Goal: Find specific page/section: Find specific page/section

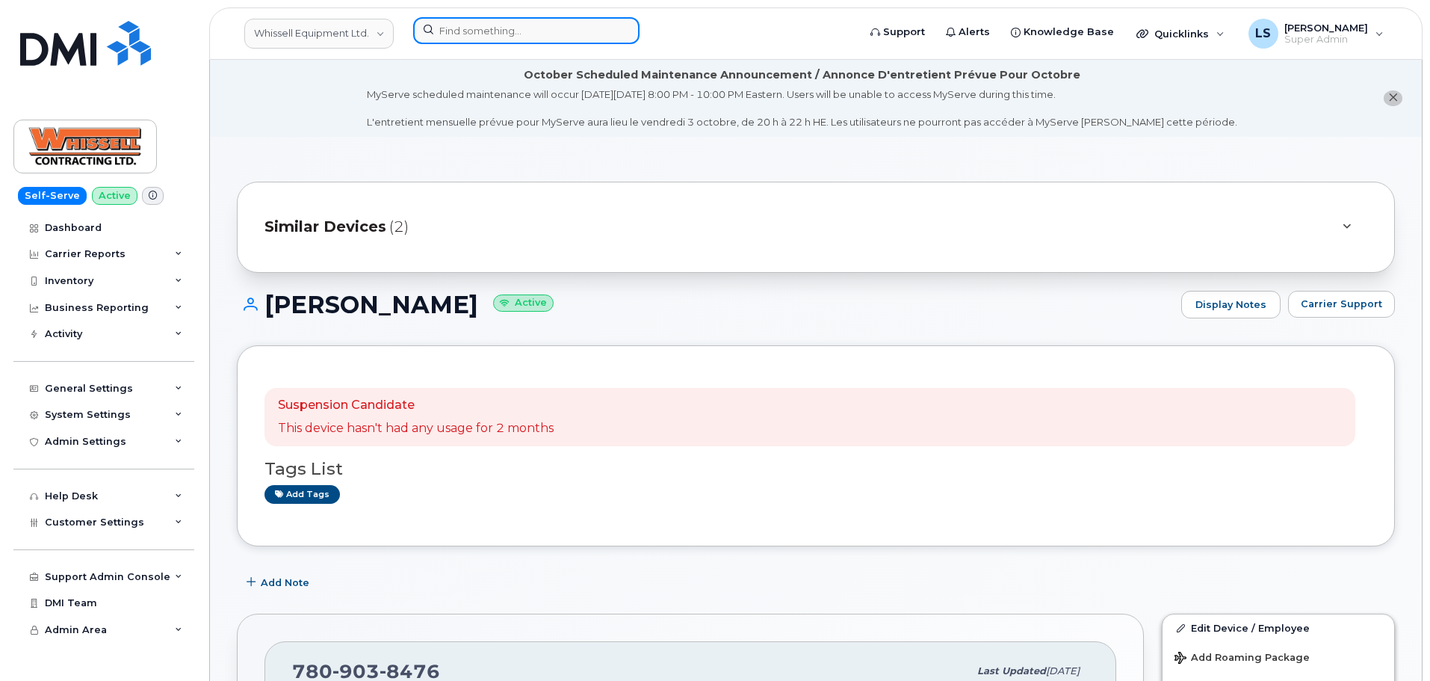
click at [516, 23] on input at bounding box center [526, 30] width 226 height 27
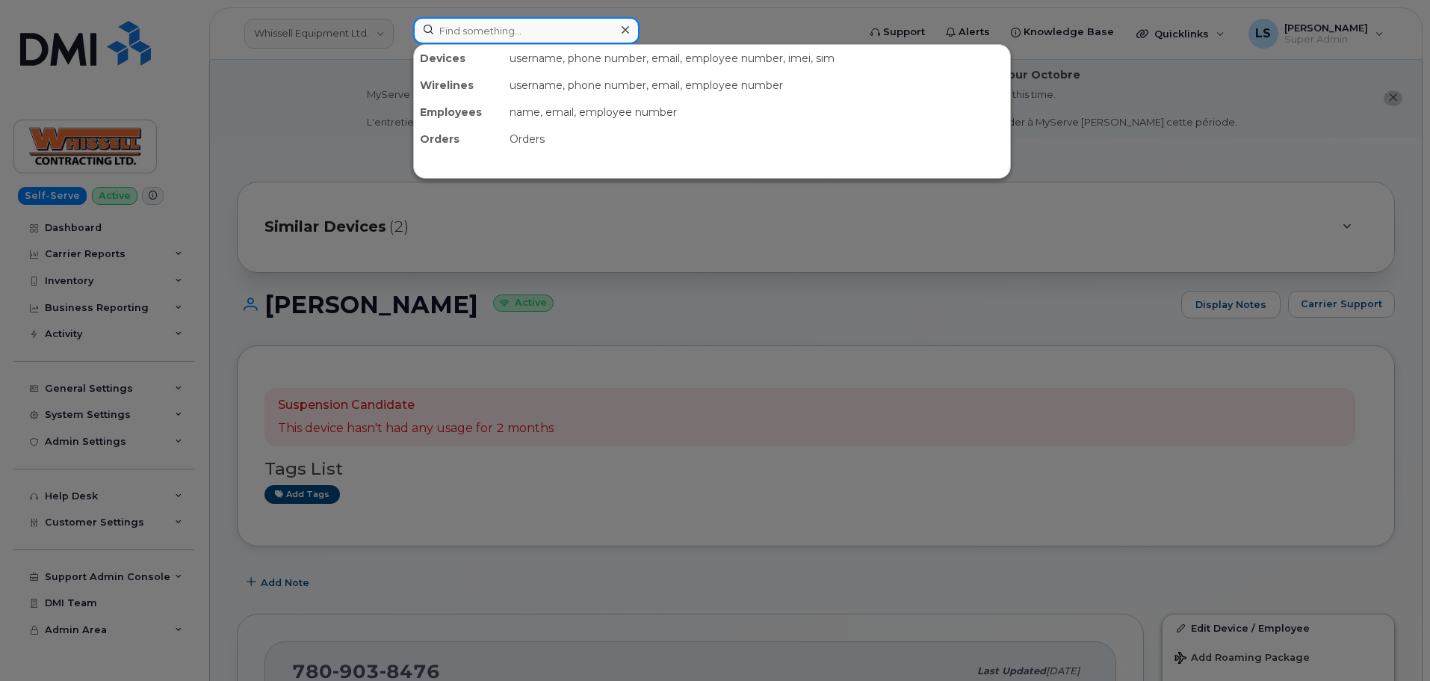
paste input "[PHONE_NUMBER]"
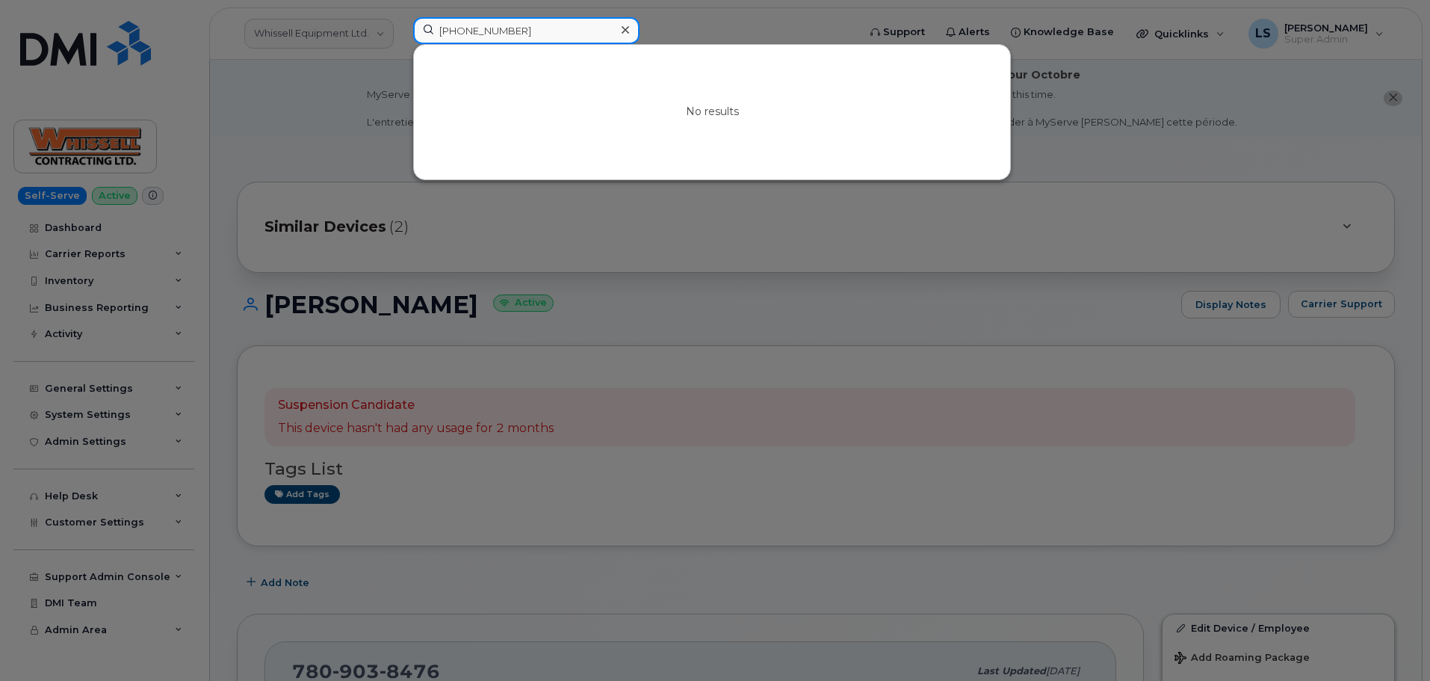
click at [542, 36] on input "[PHONE_NUMBER]" at bounding box center [526, 30] width 226 height 27
drag, startPoint x: 542, startPoint y: 36, endPoint x: 429, endPoint y: 22, distance: 114.3
click at [430, 23] on input "[PHONE_NUMBER]" at bounding box center [526, 30] width 226 height 27
paste input
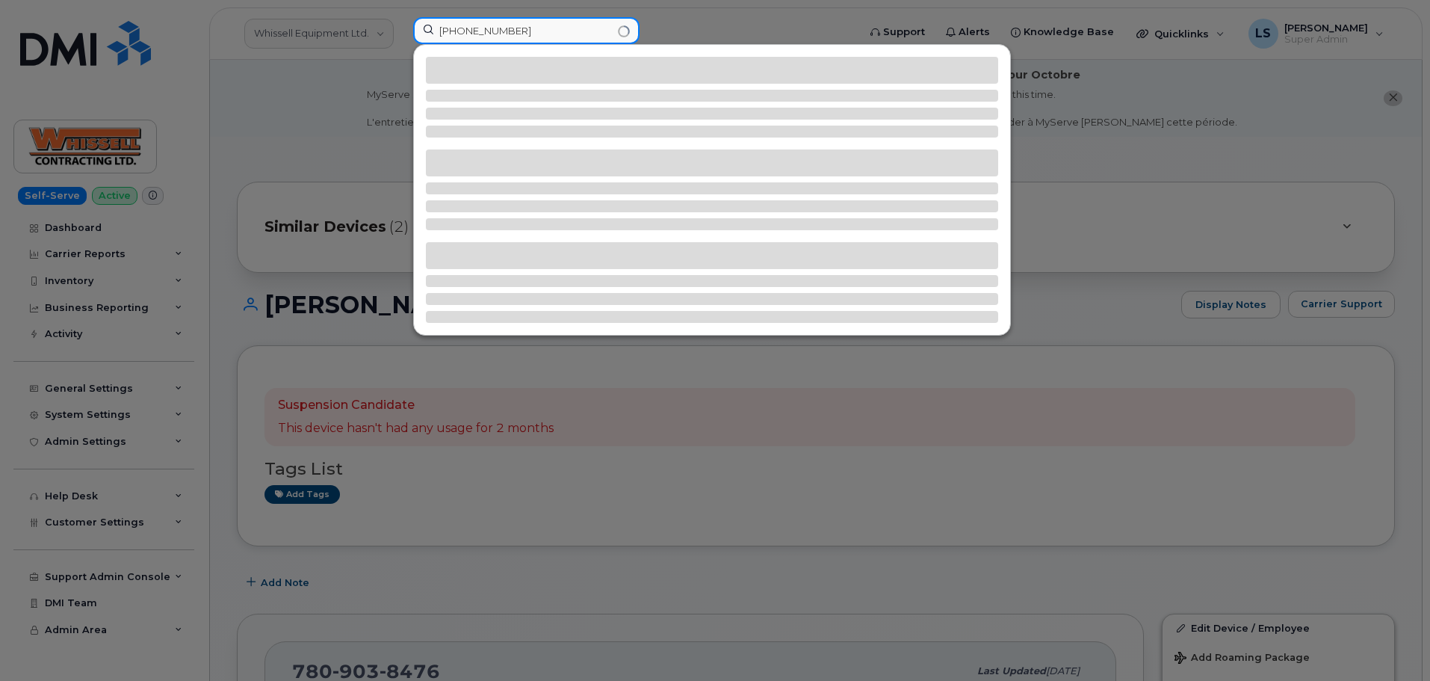
type input "[PHONE_NUMBER]"
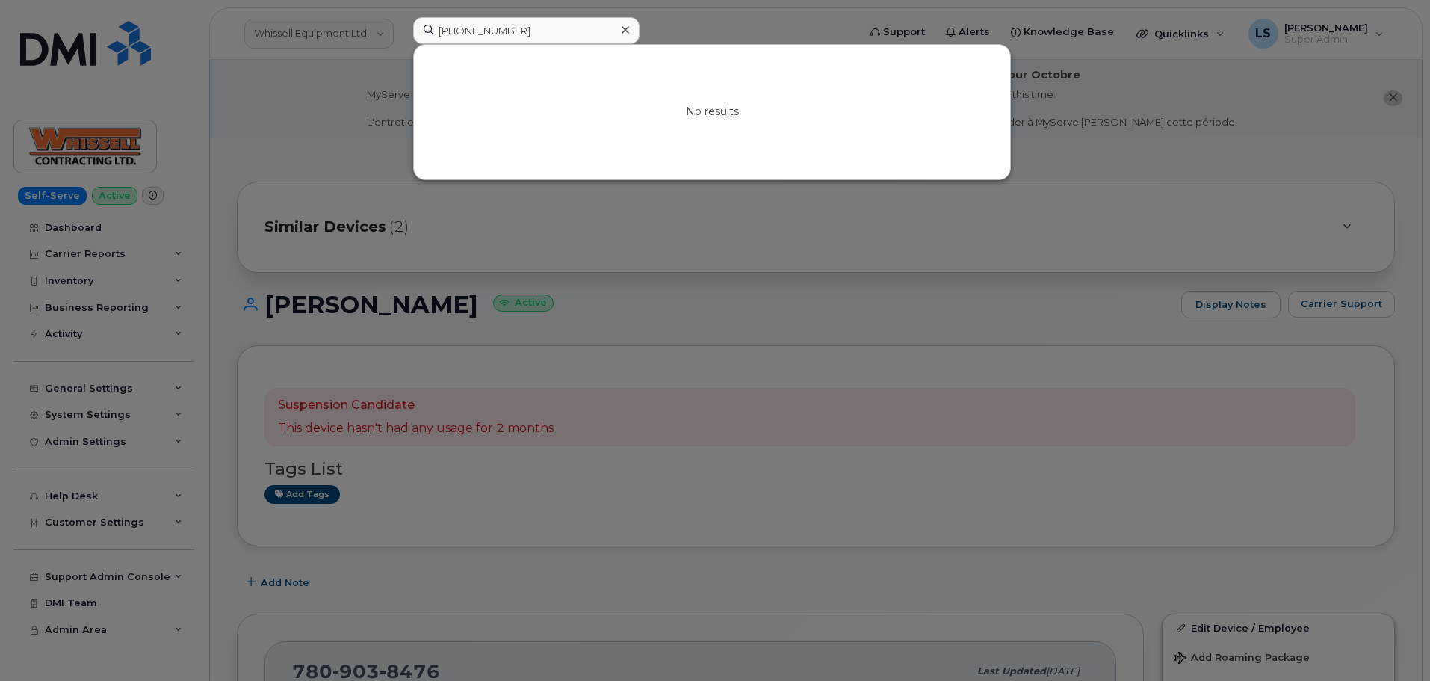
click at [625, 33] on icon at bounding box center [625, 30] width 7 height 12
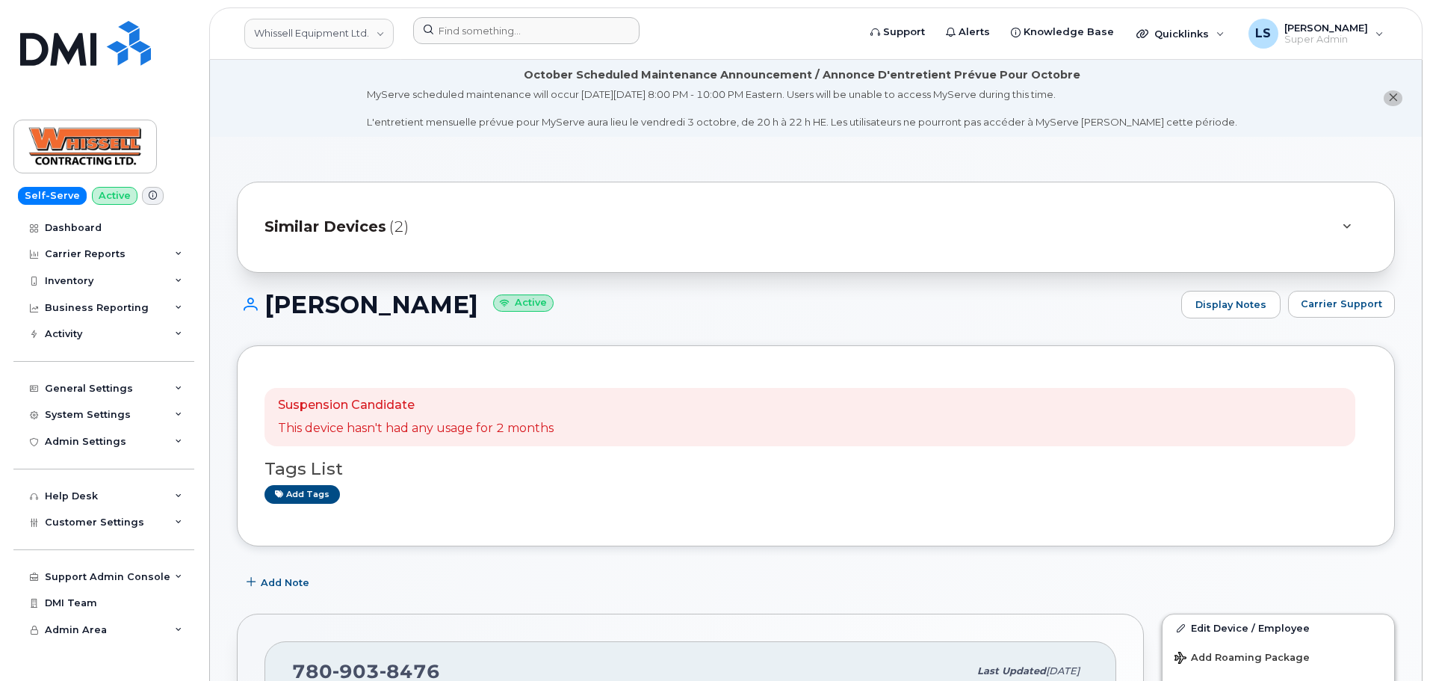
click at [532, 199] on div "Similar Devices (2)" at bounding box center [816, 227] width 1158 height 91
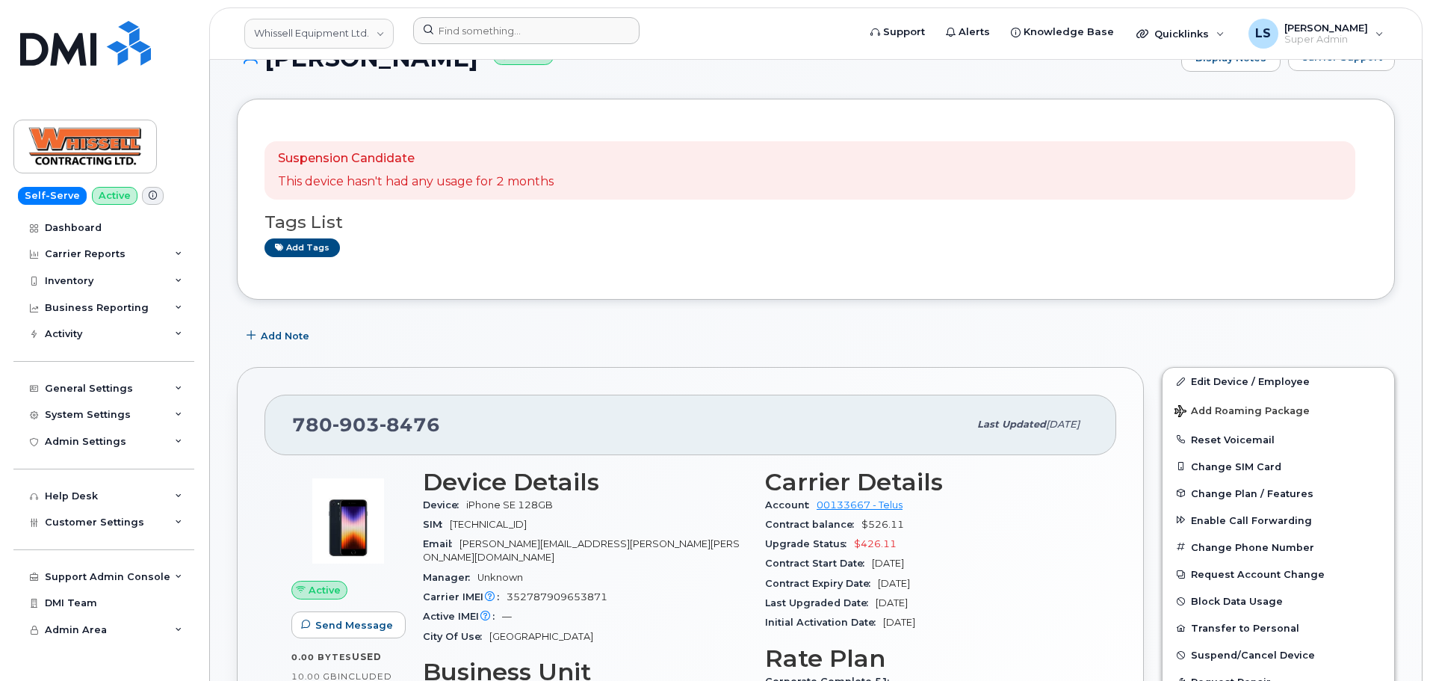
scroll to position [374, 0]
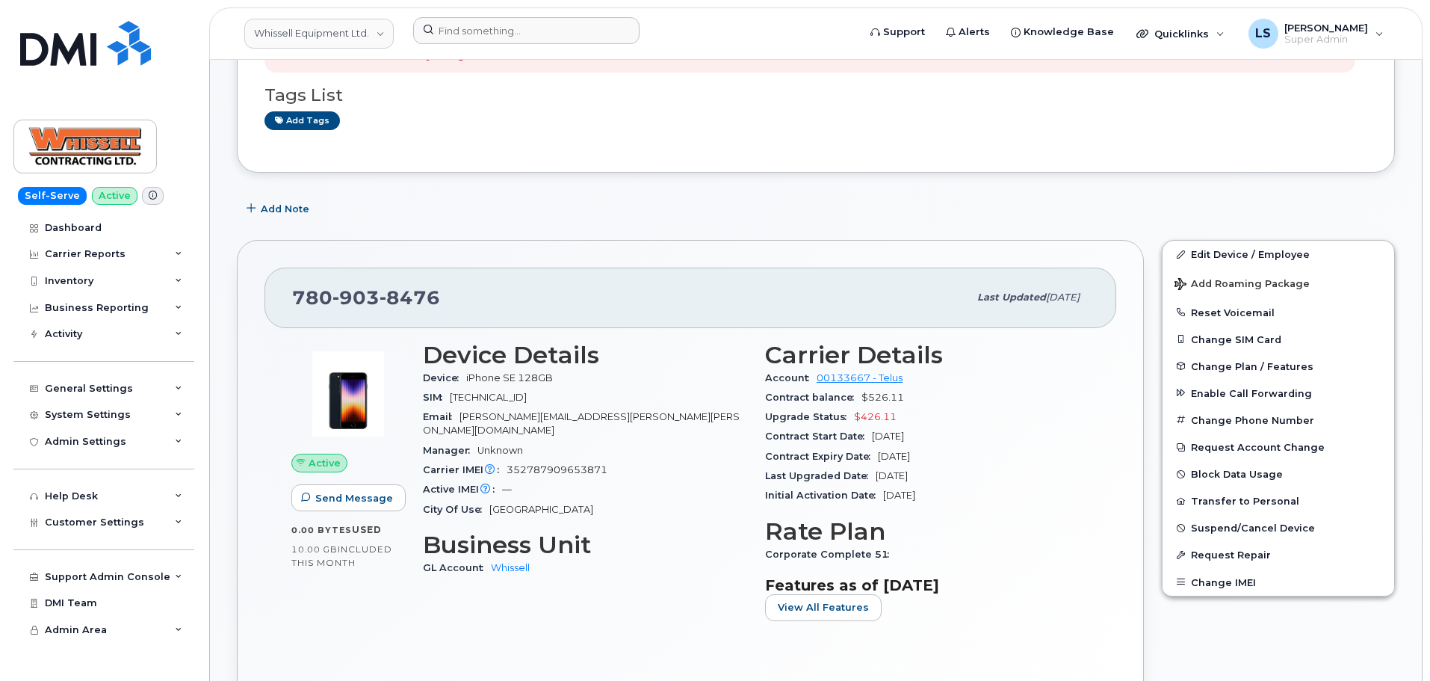
click at [504, 10] on header "Whissell Equipment Ltd. Support Alerts Knowledge Base Quicklinks Suspend / Canc…" at bounding box center [815, 33] width 1213 height 52
click at [501, 21] on input at bounding box center [526, 30] width 226 height 27
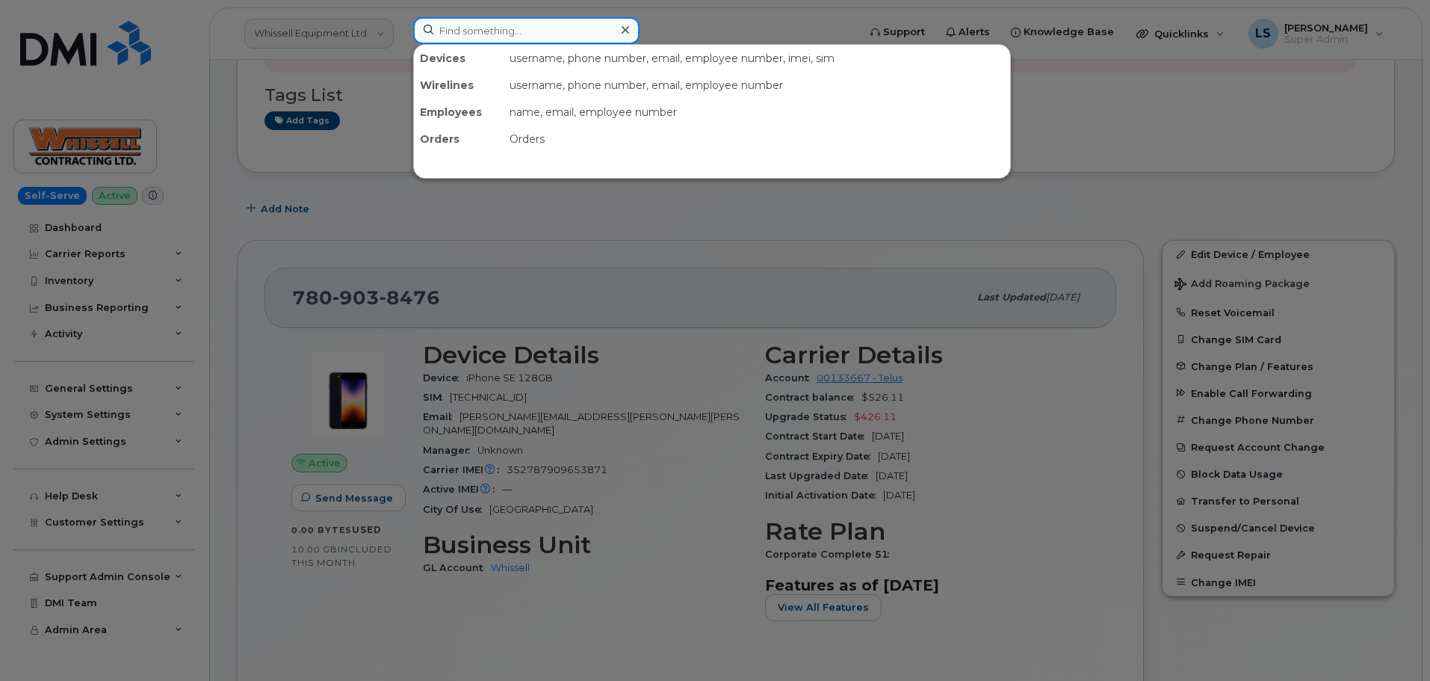
paste input "[PERSON_NAME]"
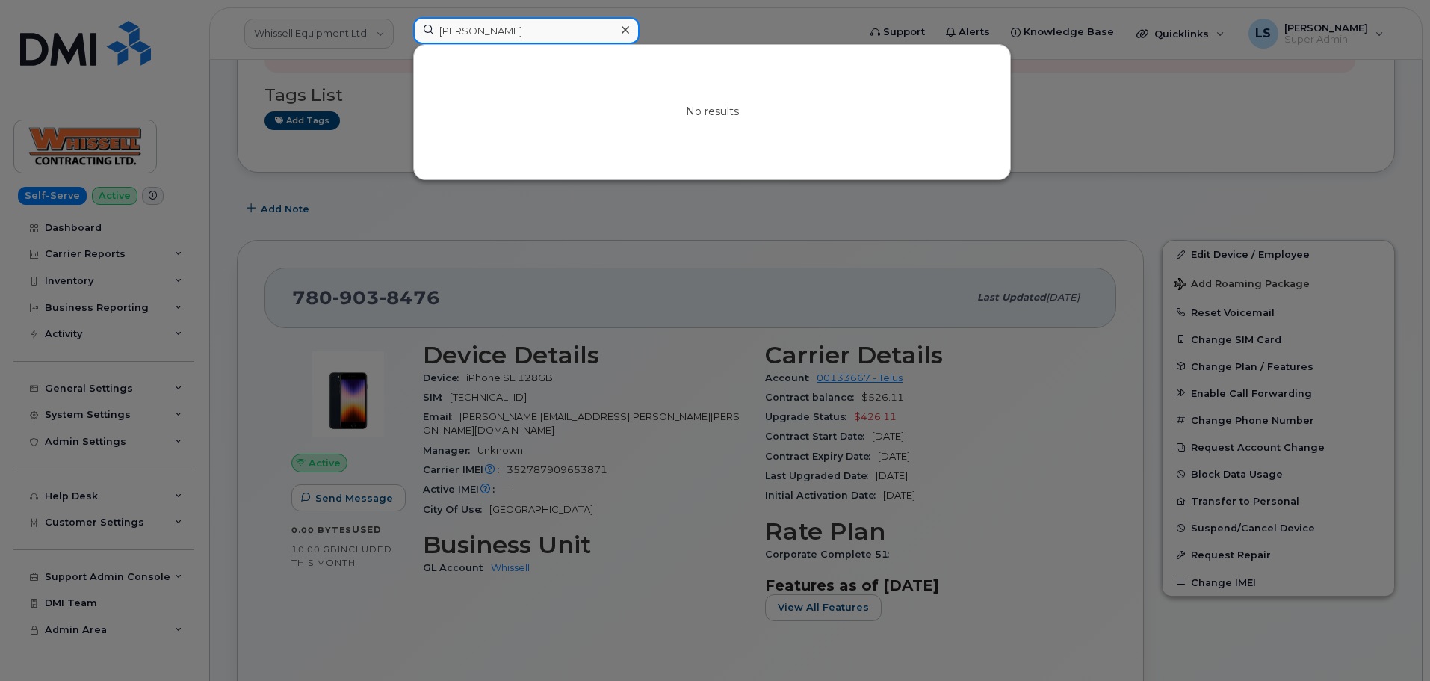
click at [520, 34] on input "[PERSON_NAME]" at bounding box center [526, 30] width 226 height 27
paste input "301307"
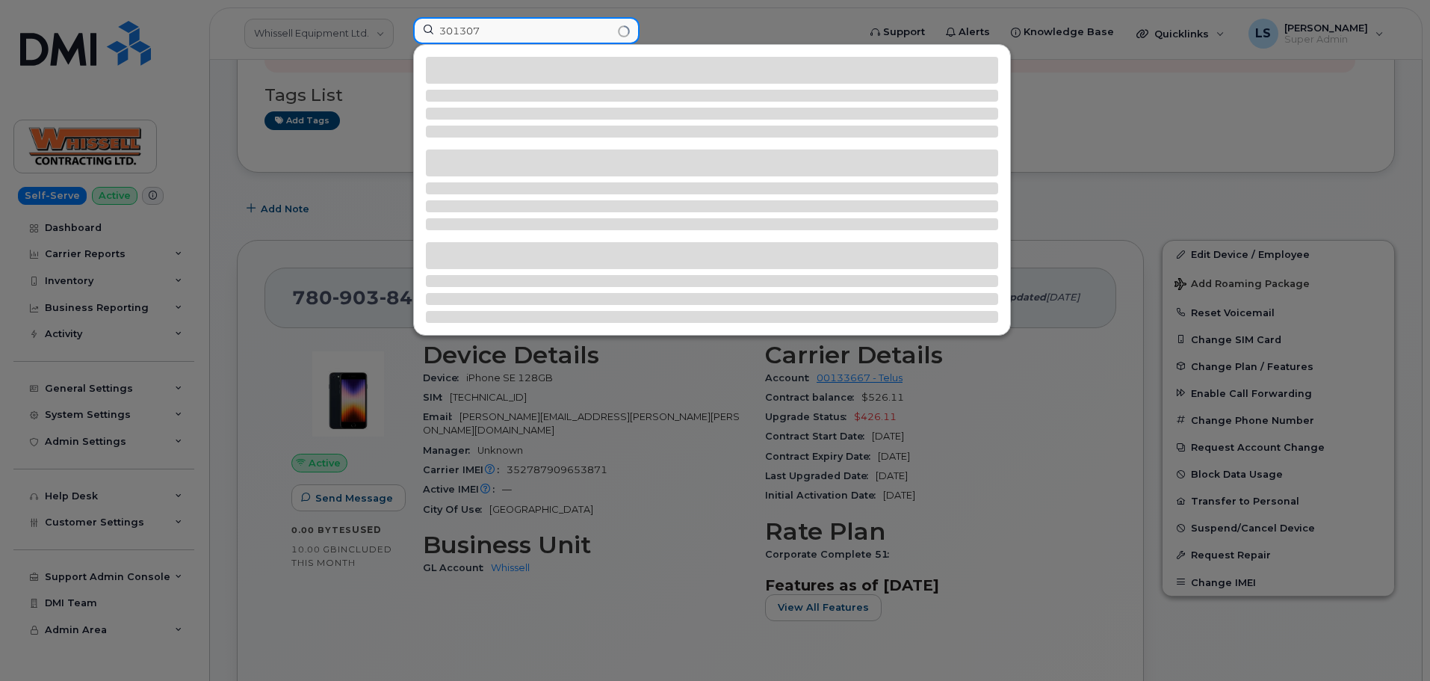
type input "301307"
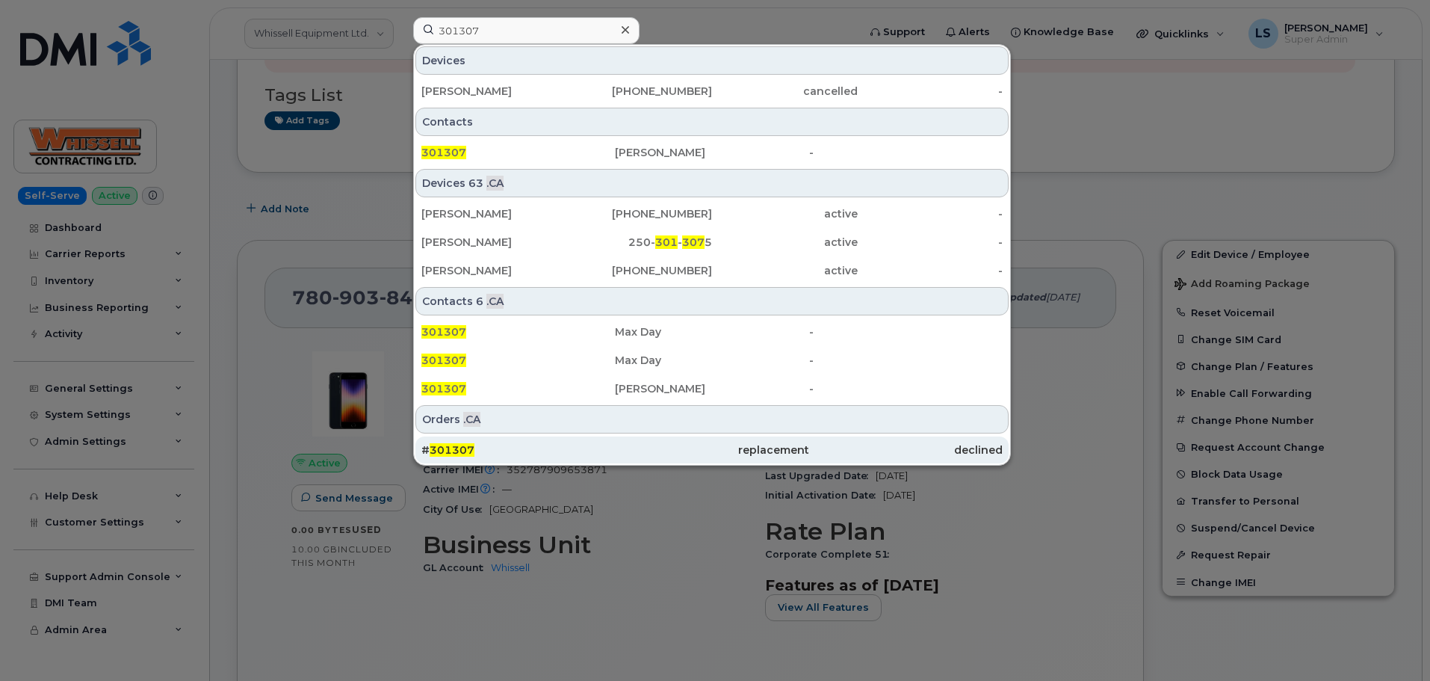
click at [462, 446] on span "301307" at bounding box center [452, 449] width 45 height 13
